Goal: Task Accomplishment & Management: Manage account settings

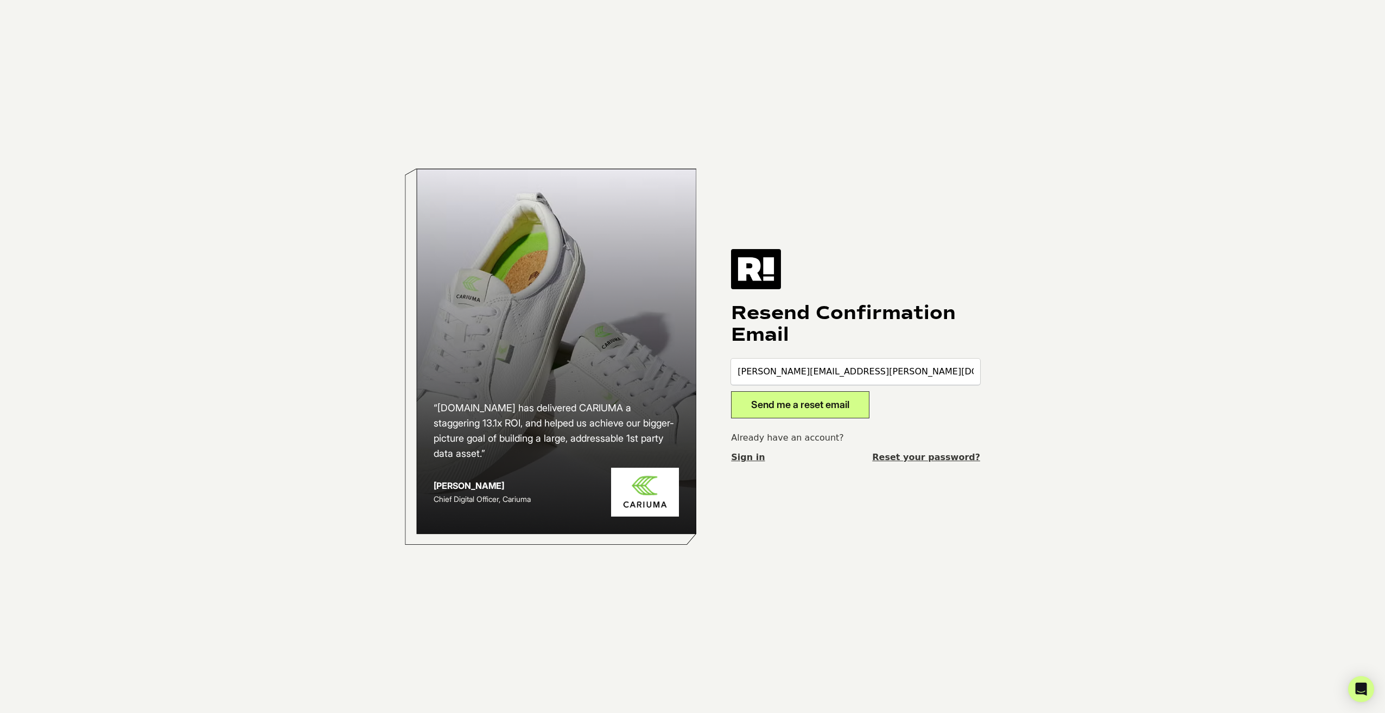
click at [788, 400] on button "Send me a reset email" at bounding box center [800, 404] width 138 height 27
click at [754, 462] on link "Sign in" at bounding box center [748, 457] width 34 height 13
click at [912, 455] on link "Reset your password?" at bounding box center [926, 457] width 108 height 13
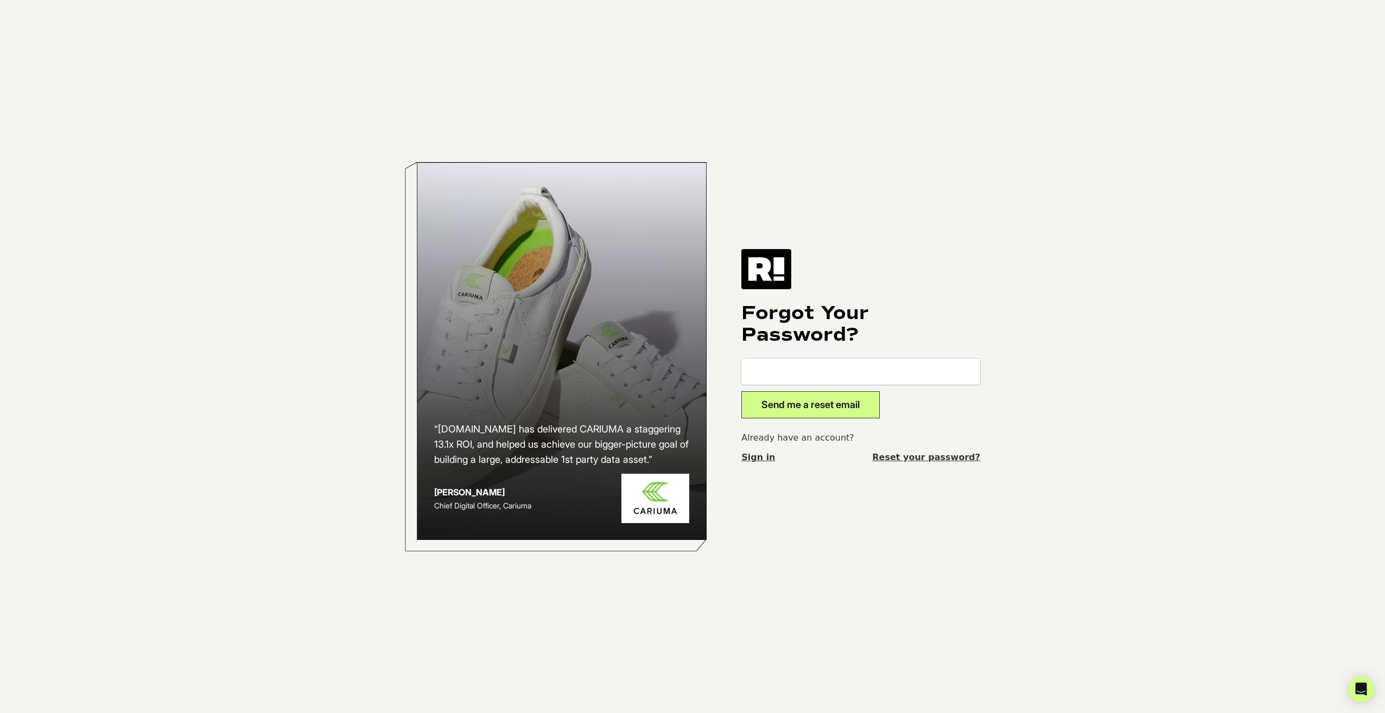
click at [824, 364] on input "email" at bounding box center [860, 372] width 239 height 26
type input "[PERSON_NAME][EMAIL_ADDRESS][PERSON_NAME][DOMAIN_NAME]"
click at [811, 406] on button "Send me a reset email" at bounding box center [810, 404] width 138 height 27
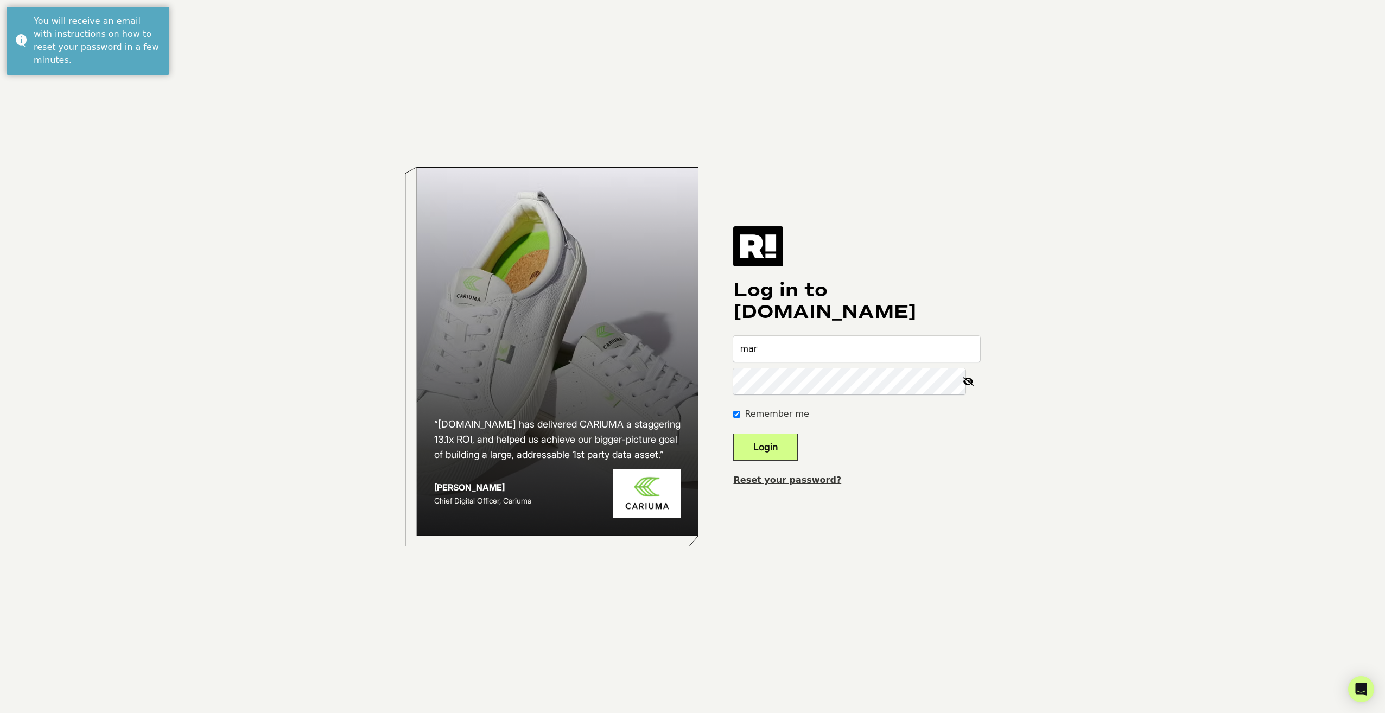
type input "mar"
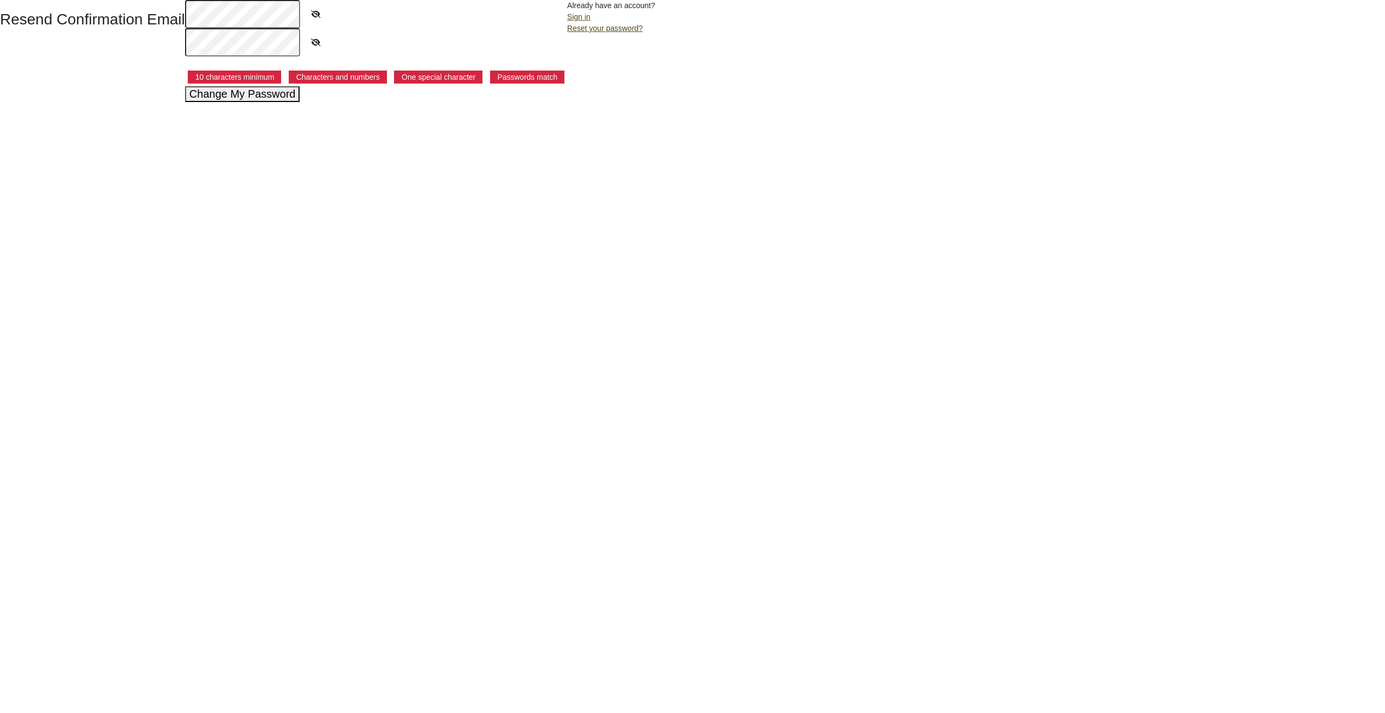
click at [251, 96] on button "Change My Password" at bounding box center [242, 94] width 115 height 16
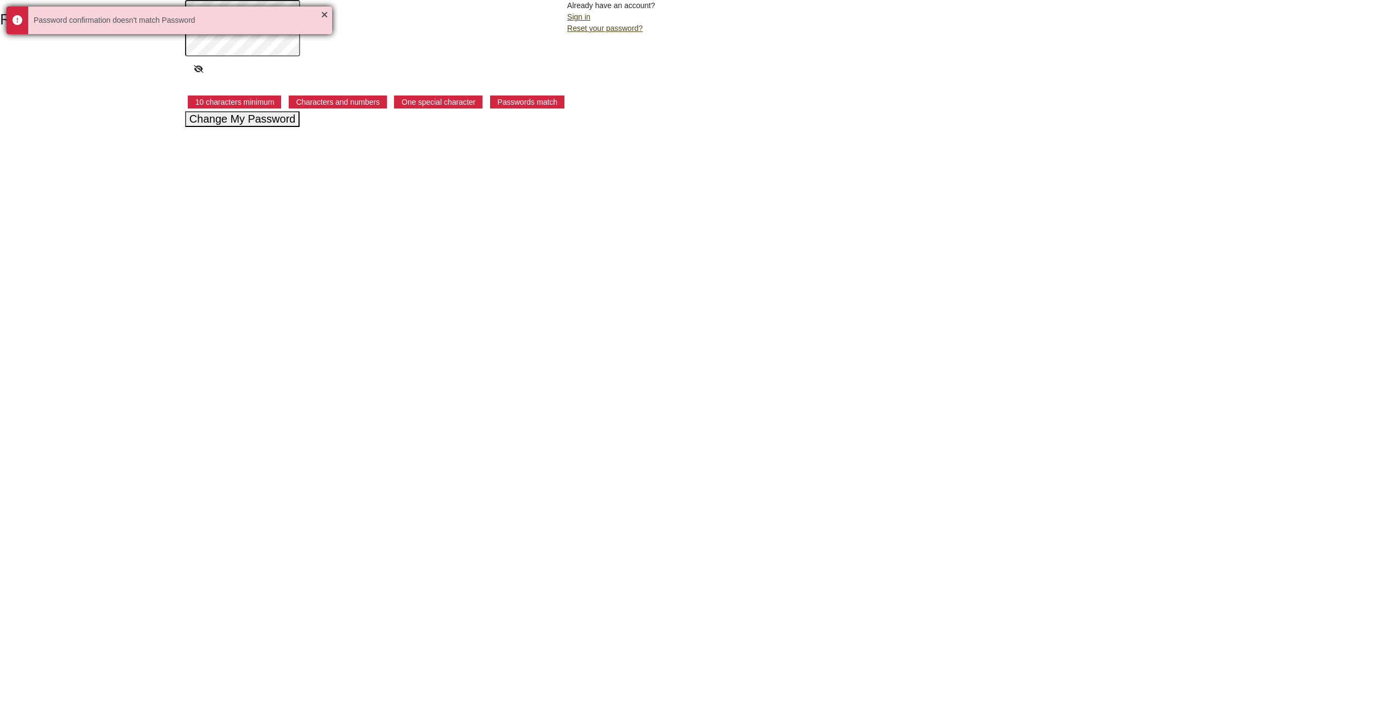
click at [329, 14] on div "Password confirmation doesn't match Password" at bounding box center [170, 21] width 326 height 28
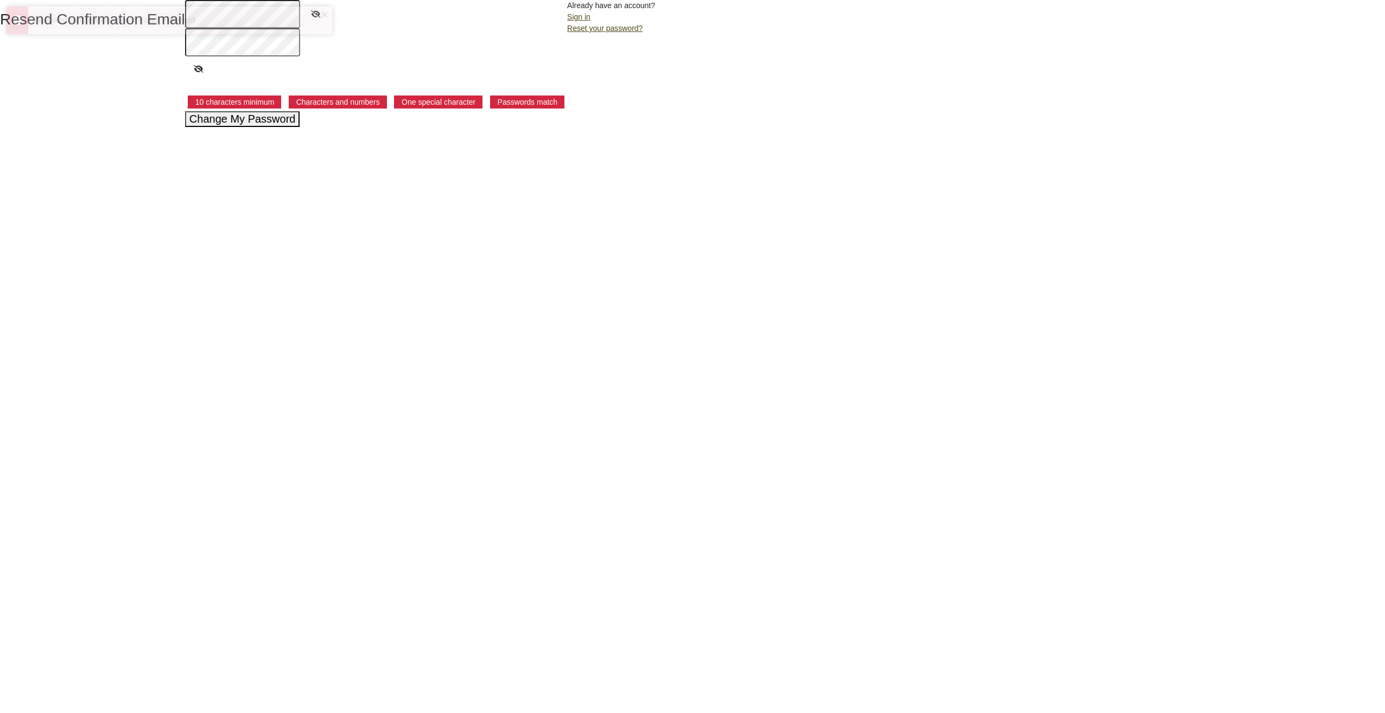
click at [324, 15] on div "Password confirmation doesn't match Password" at bounding box center [170, 21] width 326 height 28
click at [222, 119] on button "Change My Password" at bounding box center [242, 119] width 115 height 16
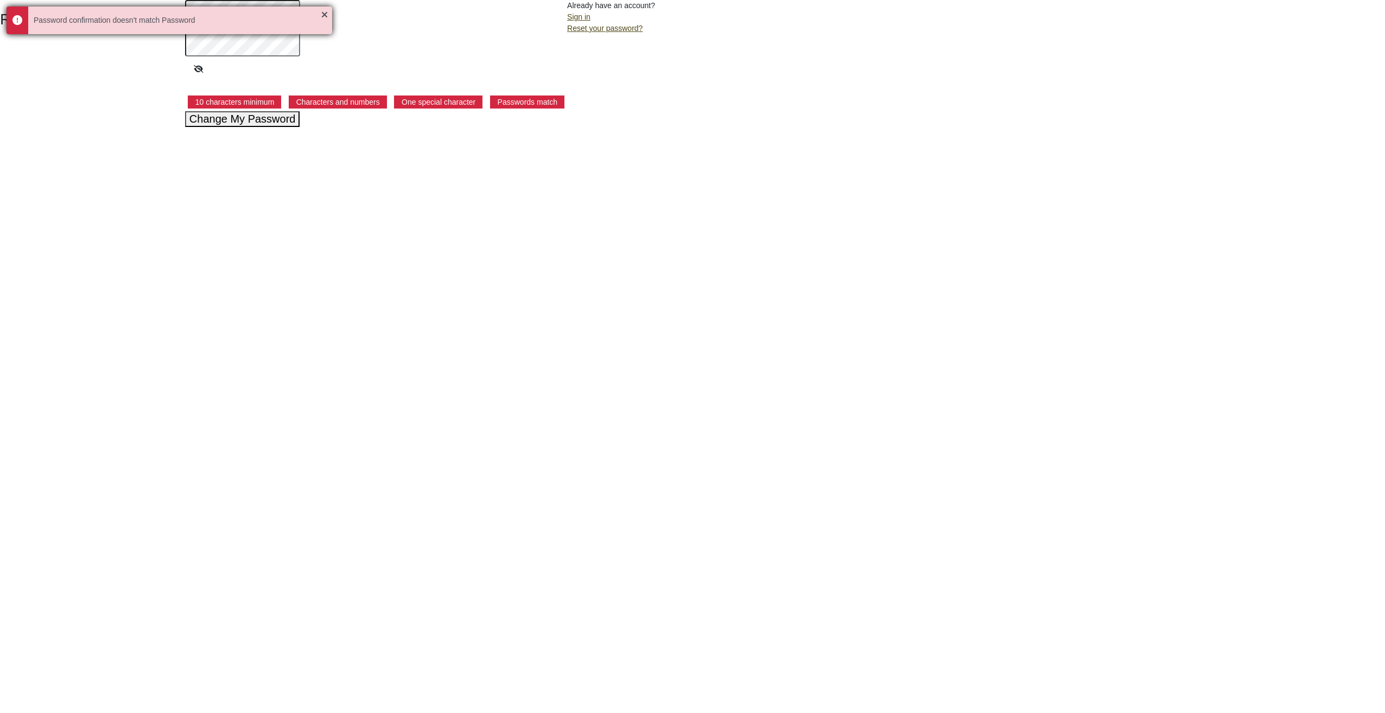
click at [322, 16] on div "Password confirmation doesn't match Password" at bounding box center [170, 21] width 326 height 28
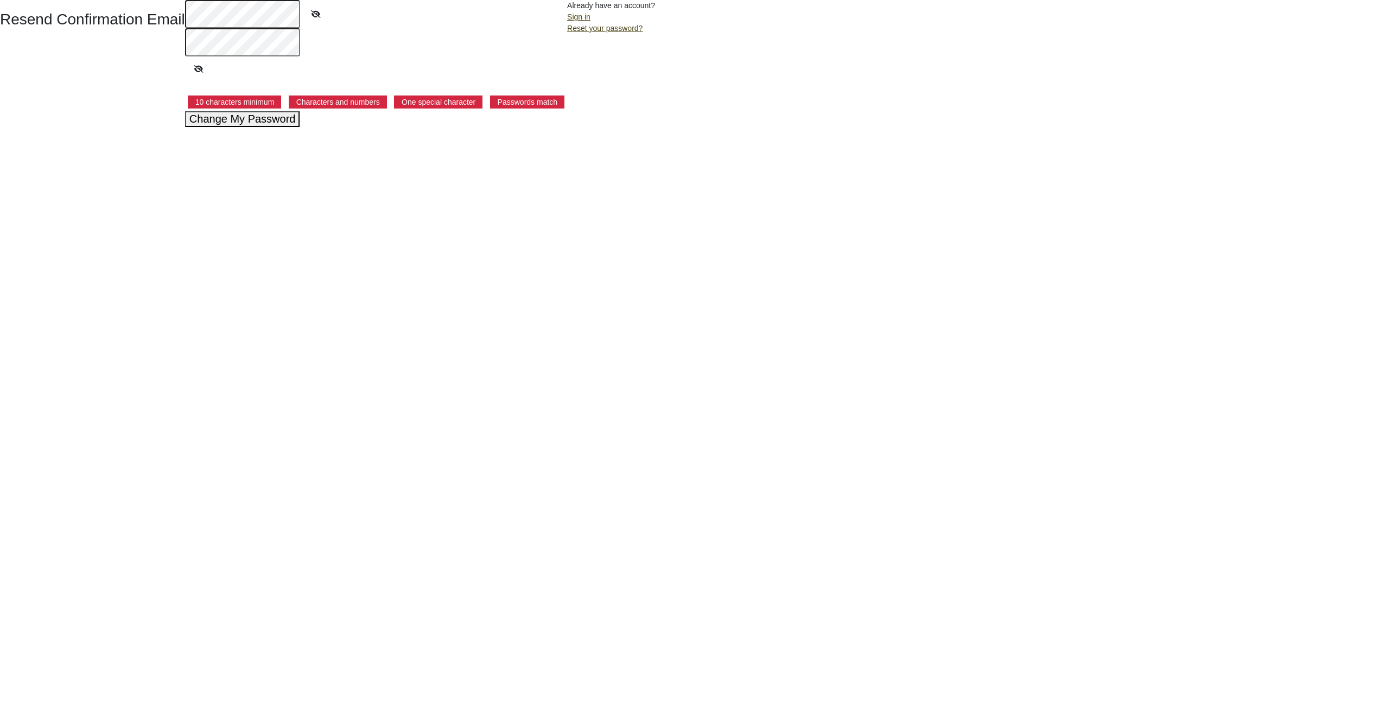
click at [227, 120] on button "Change My Password" at bounding box center [242, 119] width 115 height 16
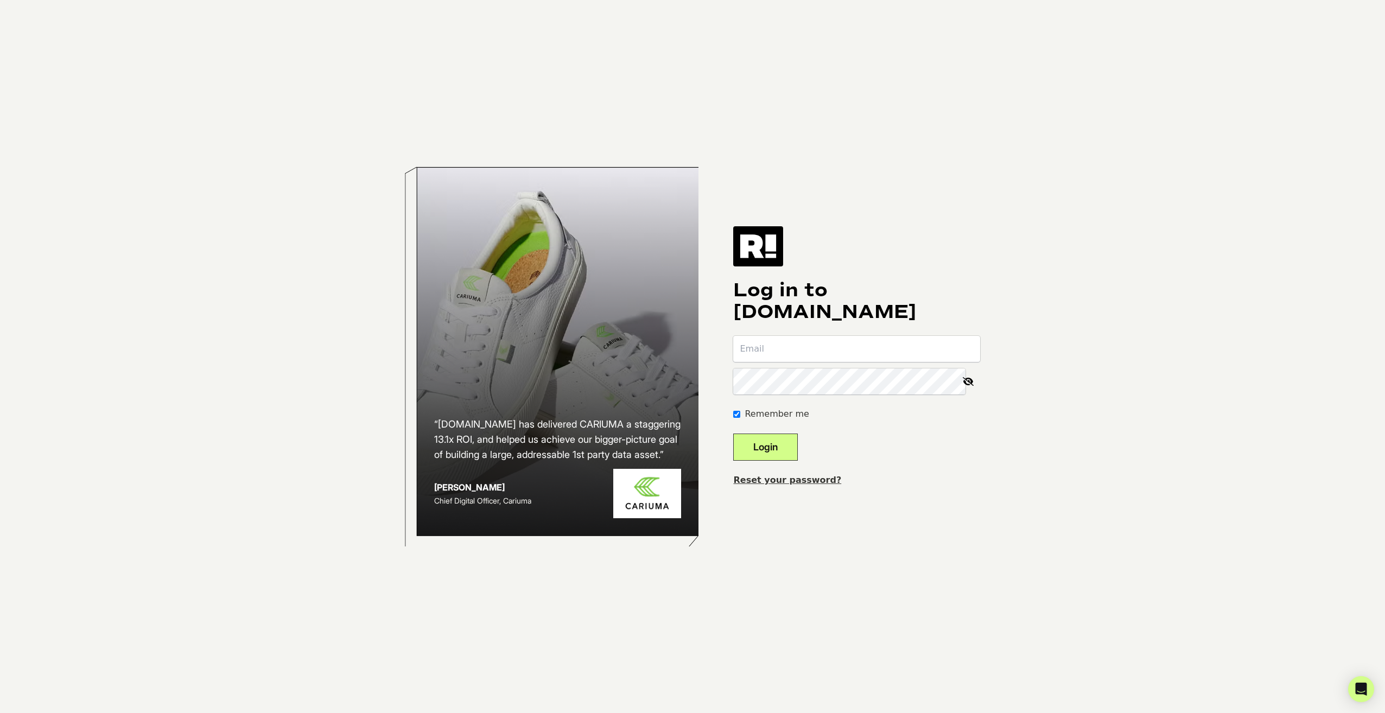
click at [777, 353] on input "email" at bounding box center [856, 349] width 247 height 26
type input "[PERSON_NAME][EMAIL_ADDRESS][PERSON_NAME][DOMAIN_NAME]"
click at [757, 451] on button "Login" at bounding box center [765, 447] width 65 height 27
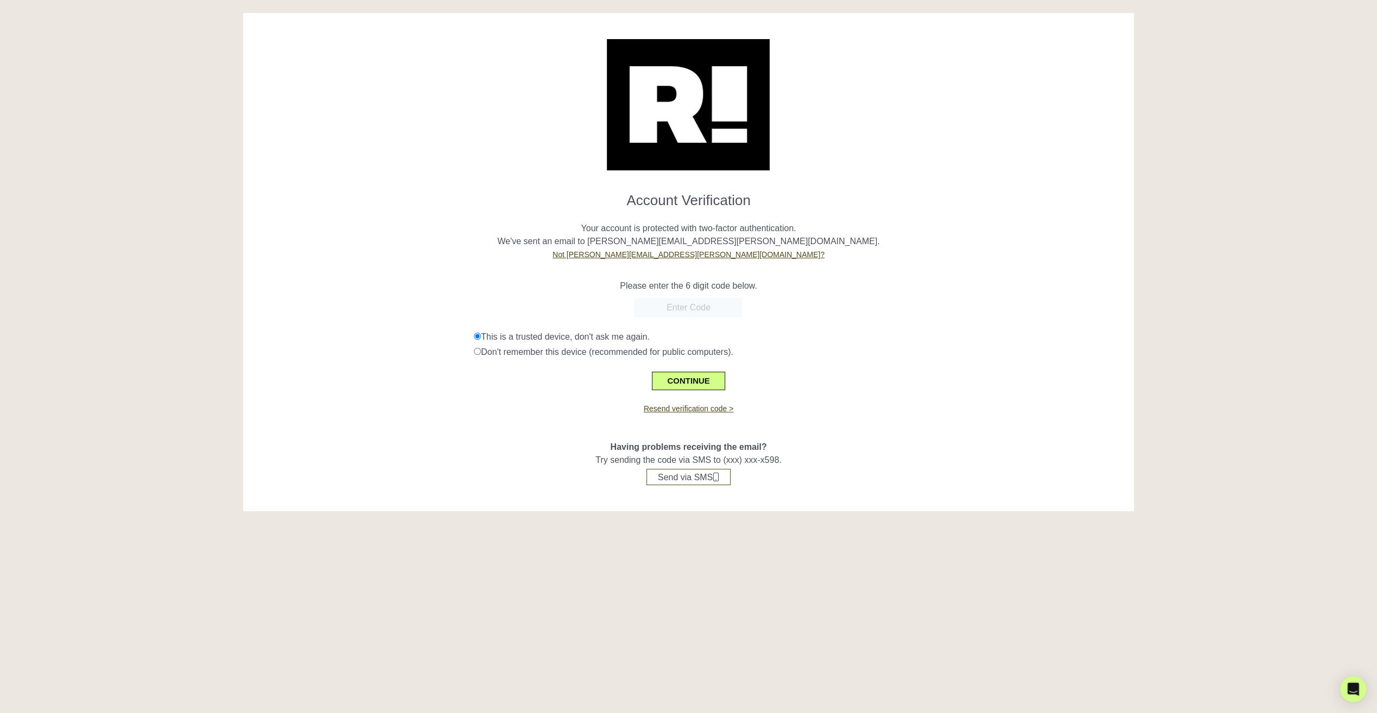
paste input "780245"
type input "780245"
click at [699, 380] on button "CONTINUE" at bounding box center [688, 381] width 73 height 18
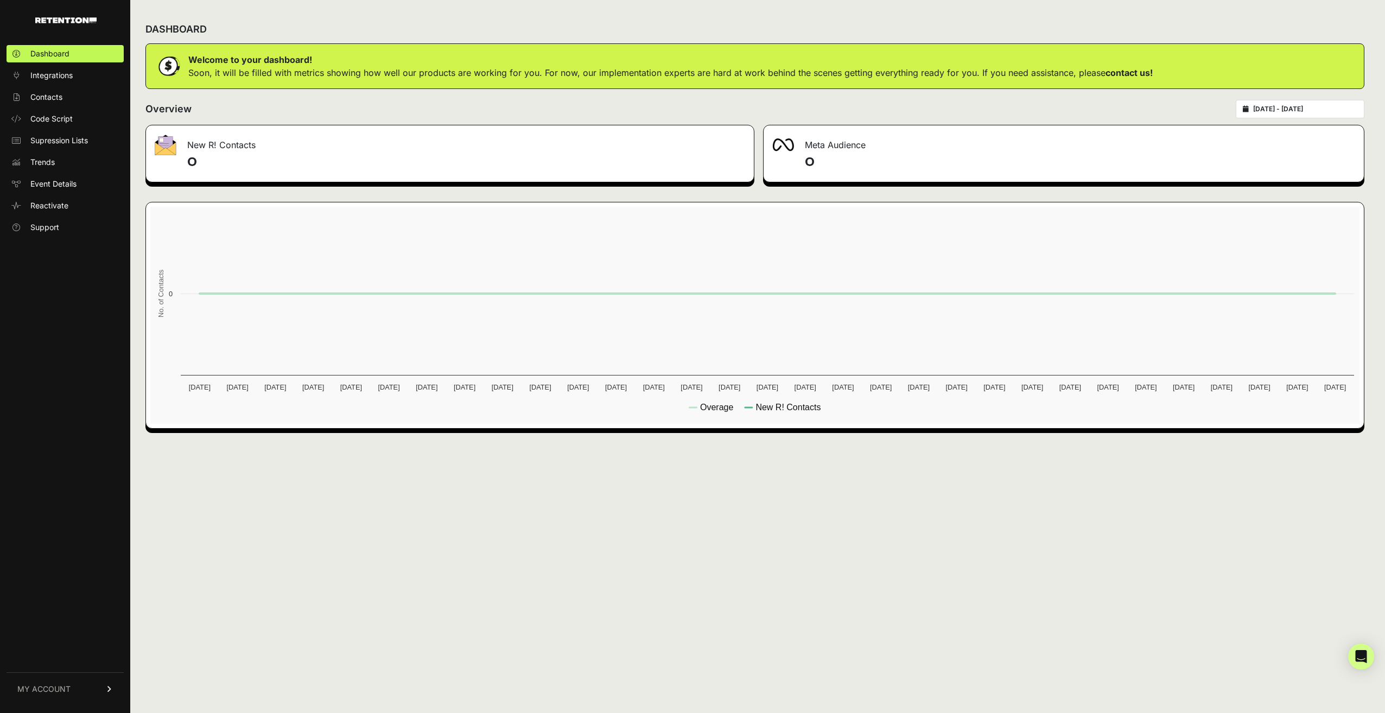
click at [107, 692] on icon at bounding box center [110, 689] width 8 height 7
click at [50, 77] on span "Integrations" at bounding box center [51, 75] width 42 height 11
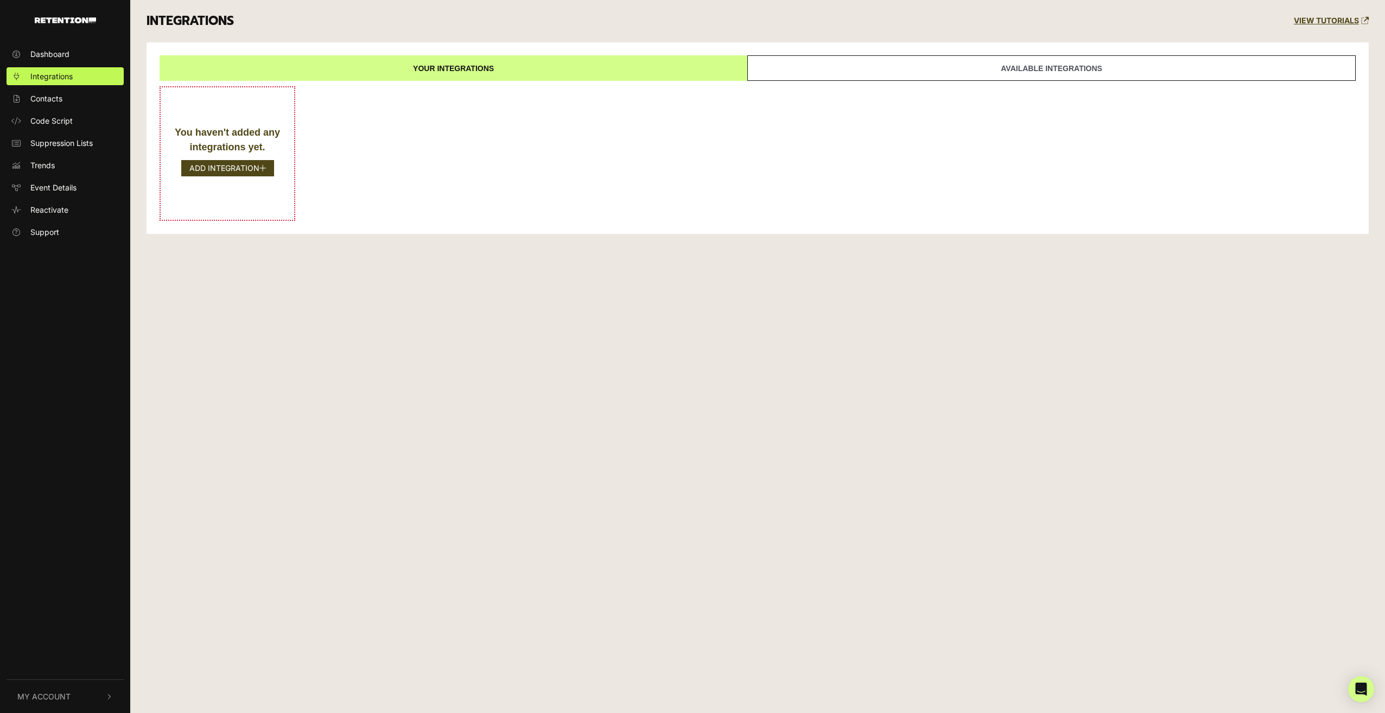
click at [49, 94] on span "Contacts" at bounding box center [46, 98] width 32 height 11
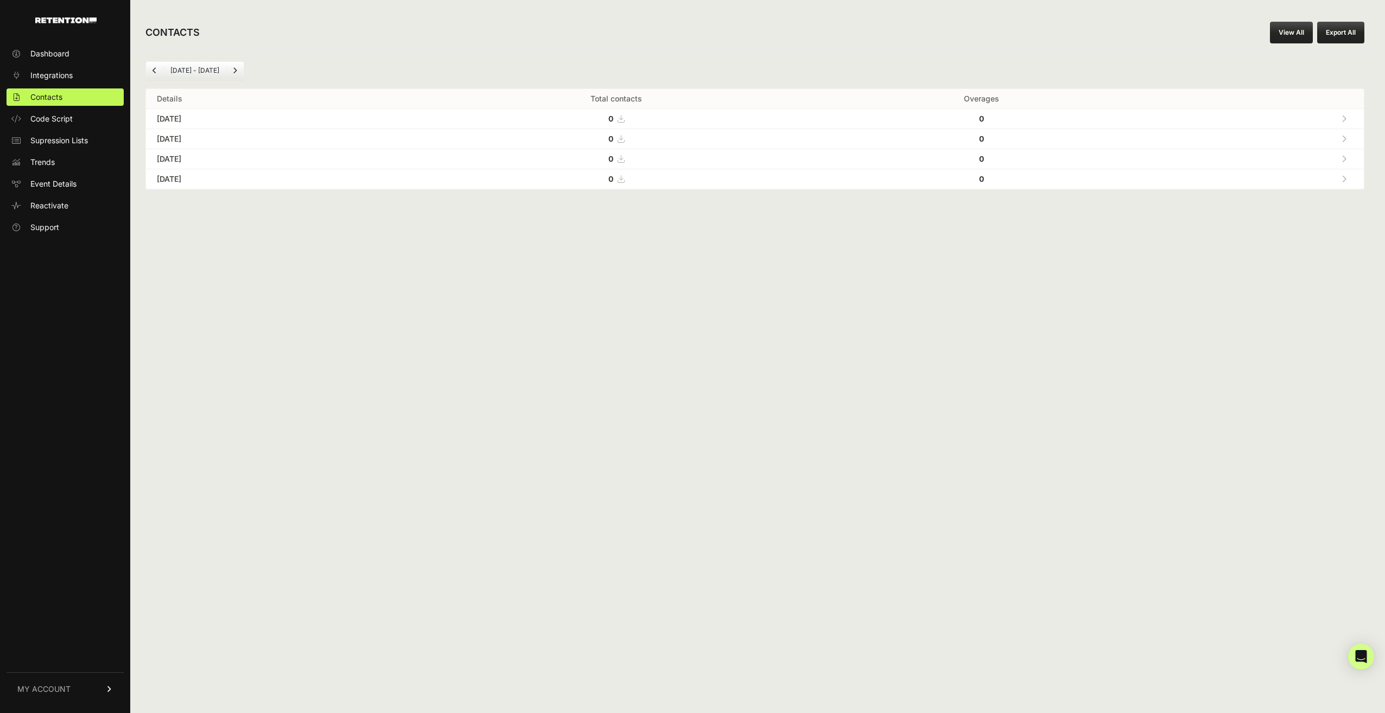
click at [110, 694] on link "MY ACCOUNT" at bounding box center [65, 688] width 117 height 33
click at [73, 590] on span "Account Details" at bounding box center [58, 588] width 56 height 11
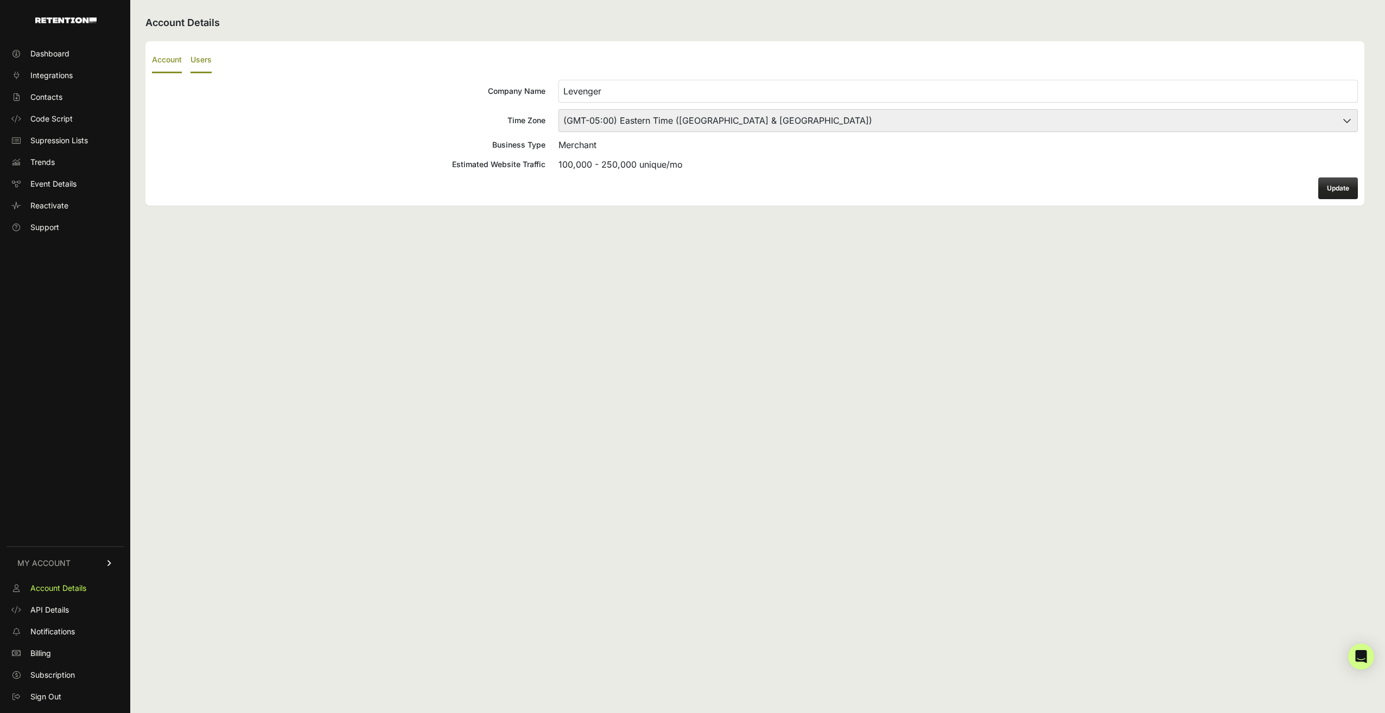
click at [191, 57] on label "Users" at bounding box center [200, 61] width 21 height 26
click at [0, 0] on input "Users" at bounding box center [0, 0] width 0 height 0
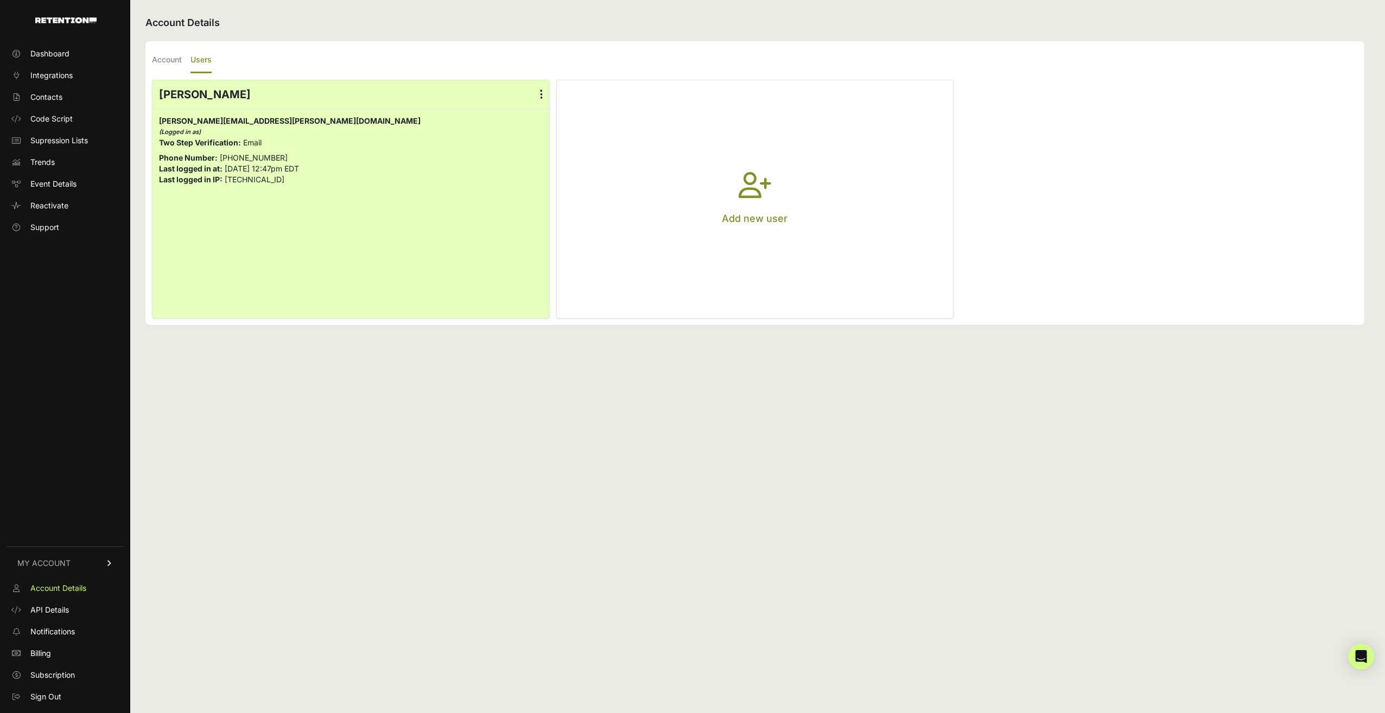
click at [762, 182] on icon "button" at bounding box center [754, 191] width 33 height 39
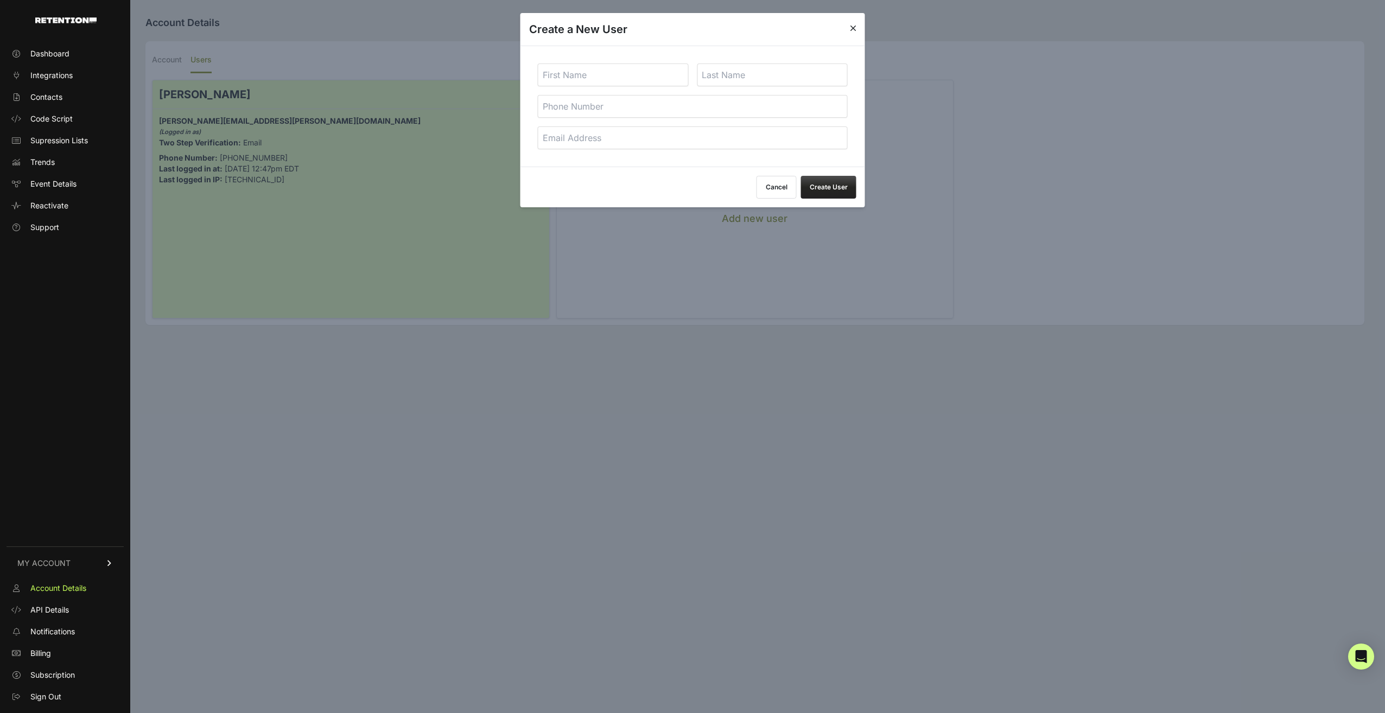
click at [591, 74] on input "text" at bounding box center [613, 74] width 151 height 23
type input "[PERSON_NAME]"
type input "[PERSON_NAME][EMAIL_ADDRESS][PERSON_NAME][DOMAIN_NAME]"
click at [824, 182] on button "Create User" at bounding box center [828, 187] width 55 height 23
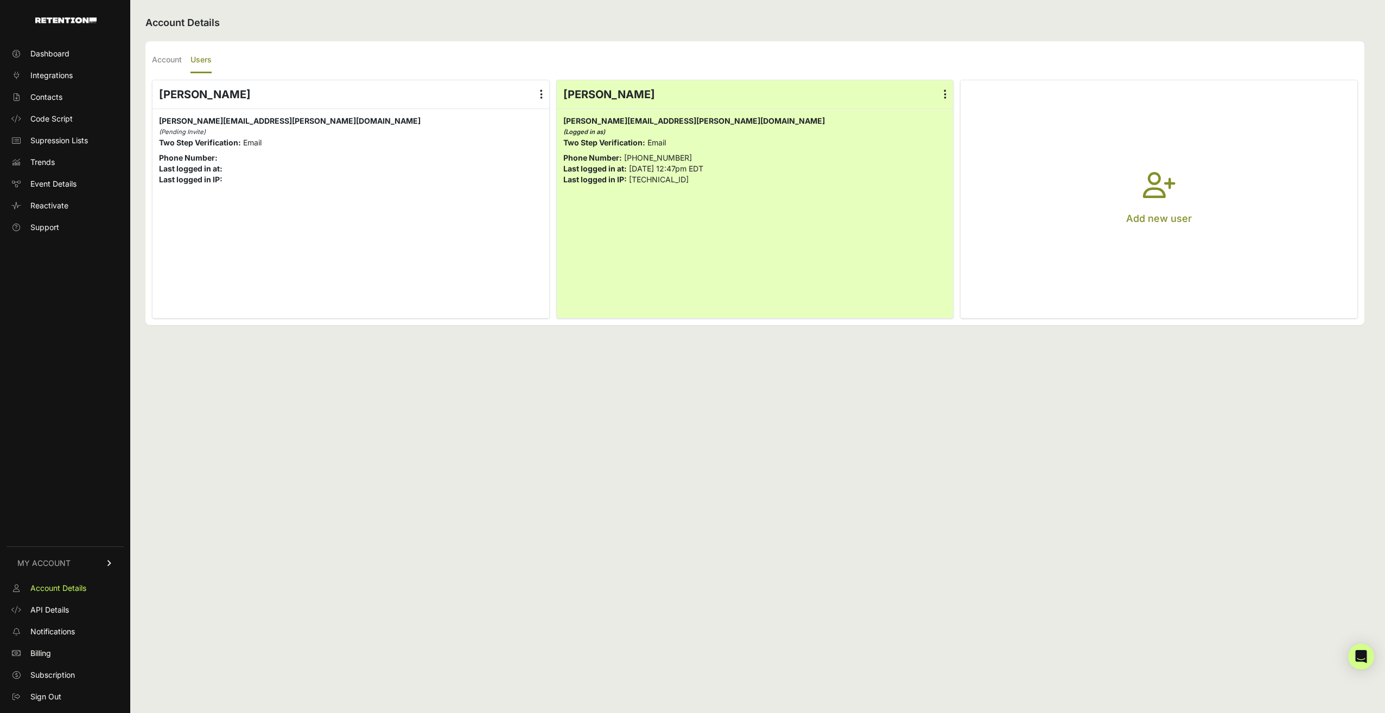
click at [1158, 192] on icon "button" at bounding box center [1159, 191] width 33 height 39
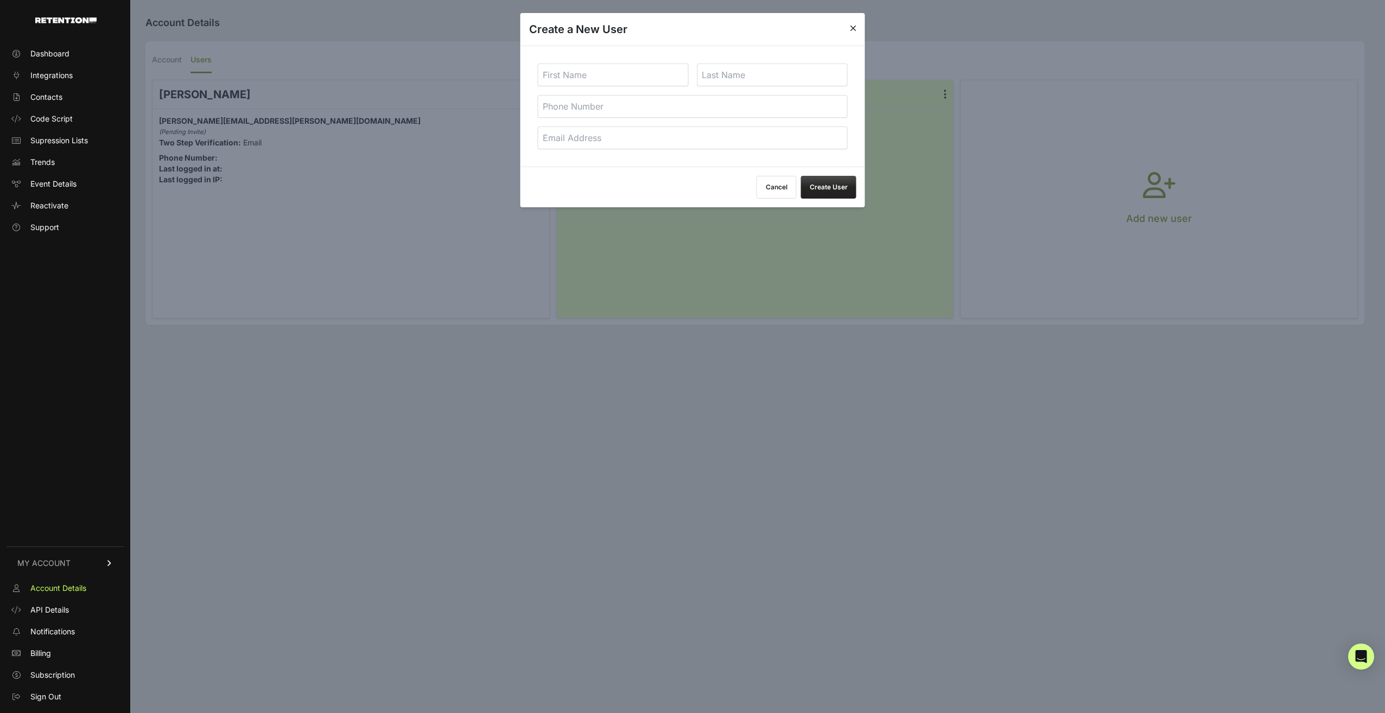
click at [649, 67] on input "text" at bounding box center [613, 74] width 151 height 23
type input "[PERSON_NAME]"
type input "Etson"
type input "[PERSON_NAME][EMAIL_ADDRESS][PERSON_NAME][DOMAIN_NAME]"
click at [836, 188] on button "Create User" at bounding box center [828, 187] width 55 height 23
